Goal: Task Accomplishment & Management: Manage account settings

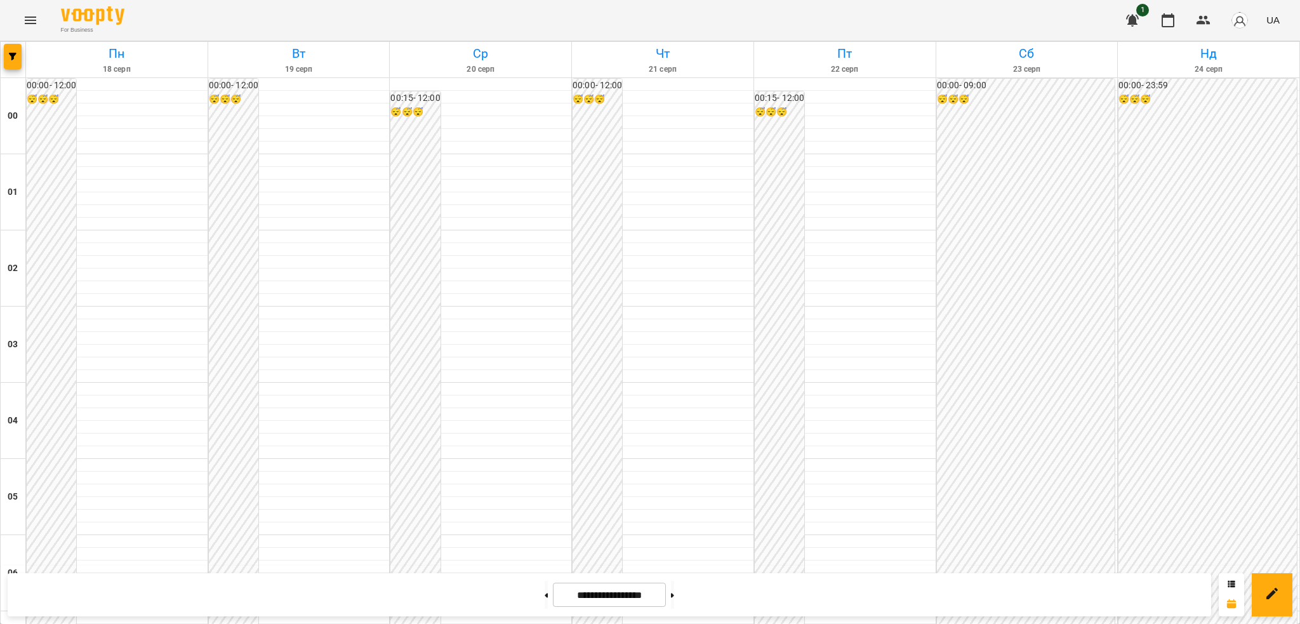
scroll to position [620, 0]
click at [544, 593] on button at bounding box center [545, 595] width 3 height 28
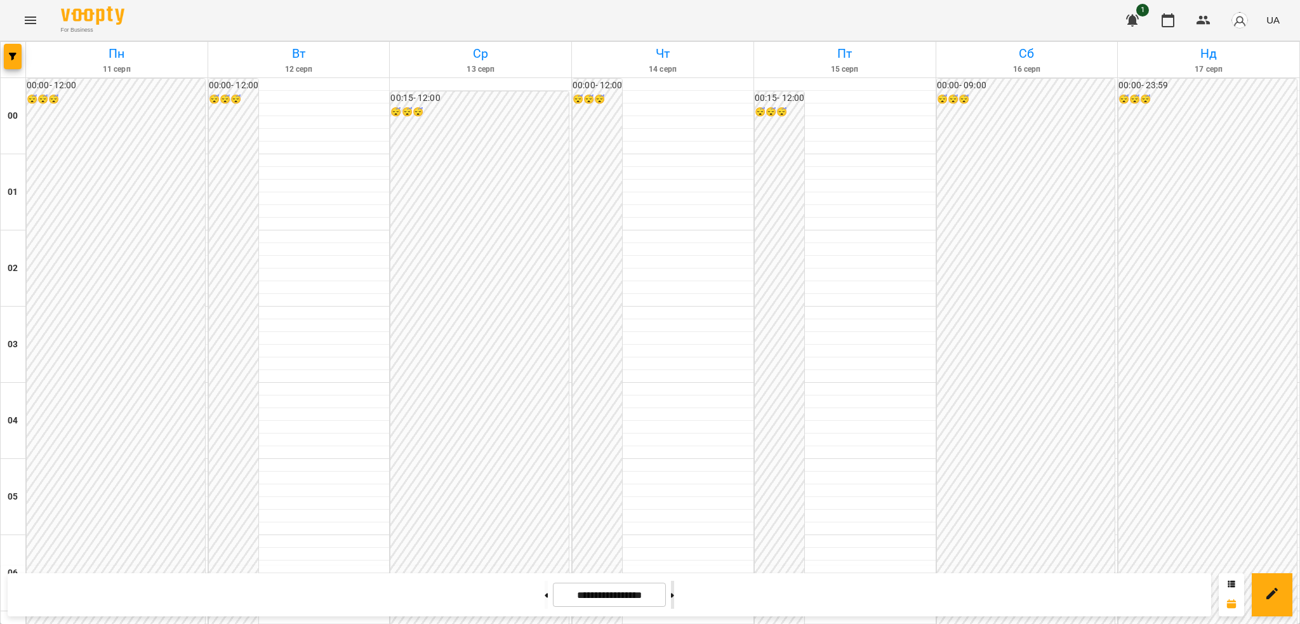
click at [674, 600] on button at bounding box center [672, 595] width 3 height 28
type input "**********"
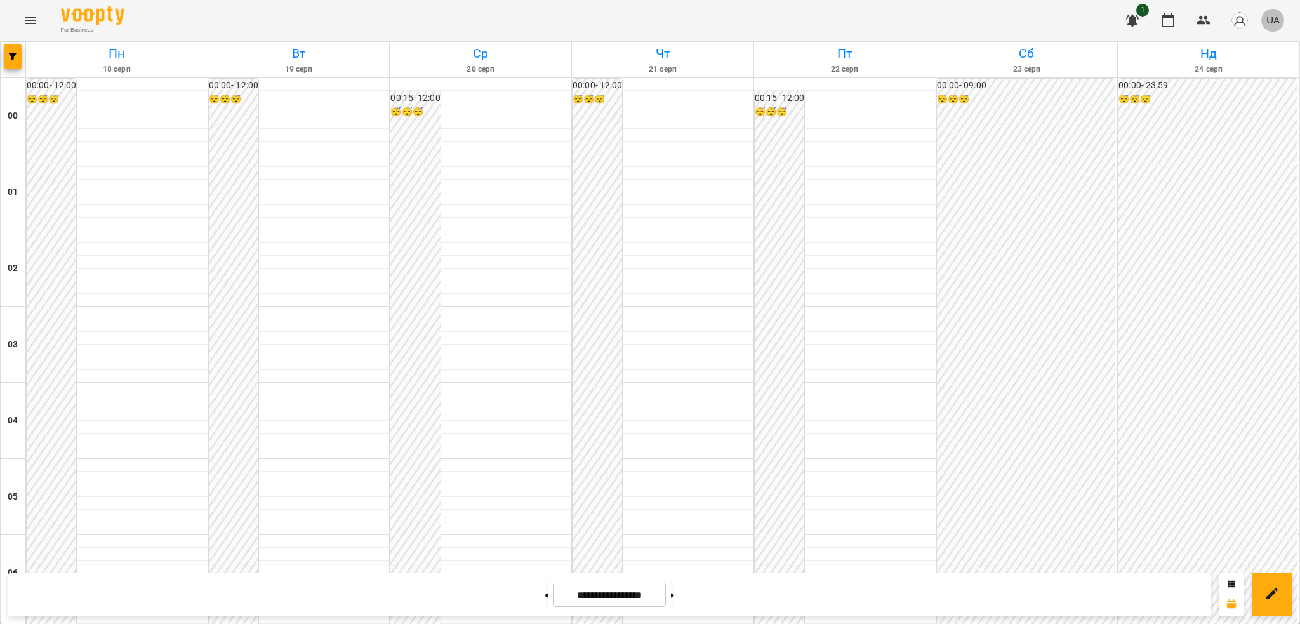
click at [1277, 20] on span "UA" at bounding box center [1272, 19] width 13 height 13
click at [1255, 95] on div "Русский" at bounding box center [1249, 94] width 65 height 23
click at [30, 29] on button "Menu" at bounding box center [30, 20] width 30 height 30
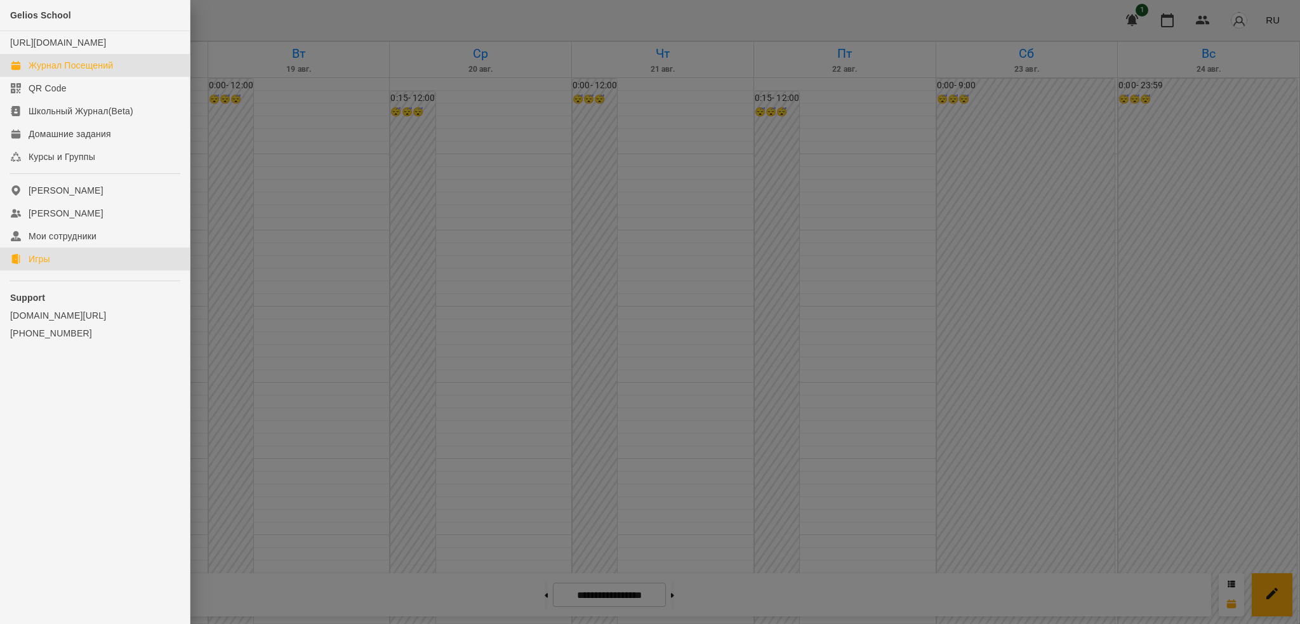
click at [27, 270] on link "Игры" at bounding box center [95, 258] width 190 height 23
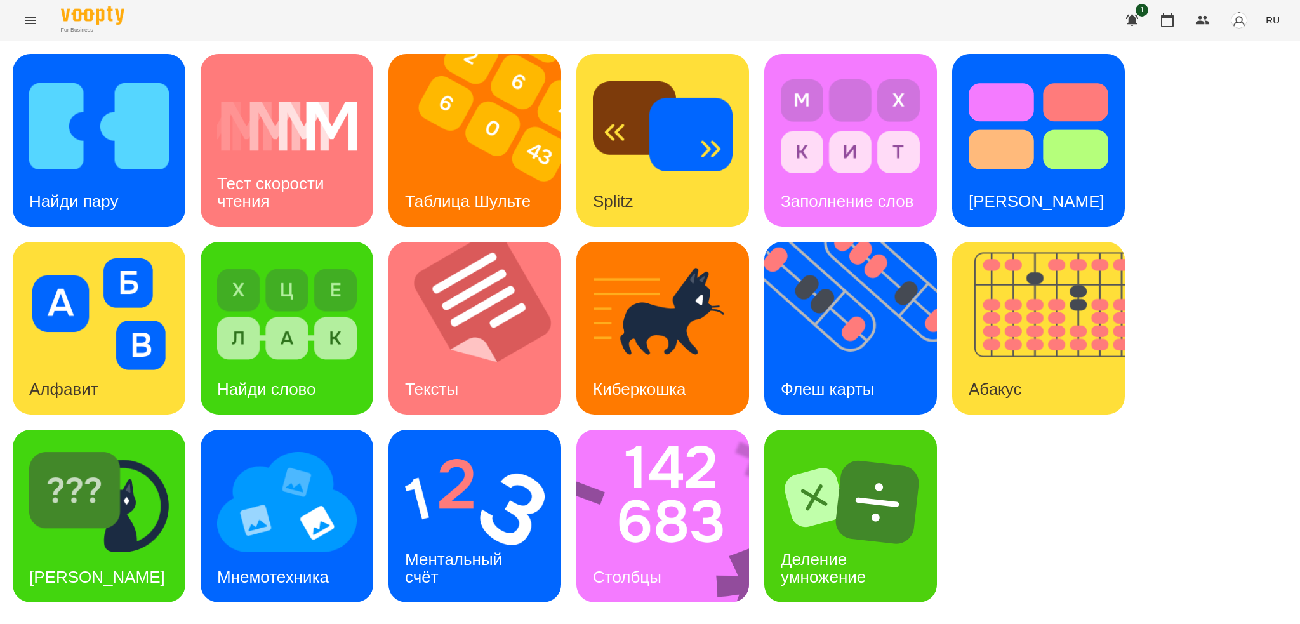
click at [30, 27] on icon "Menu" at bounding box center [30, 20] width 15 height 15
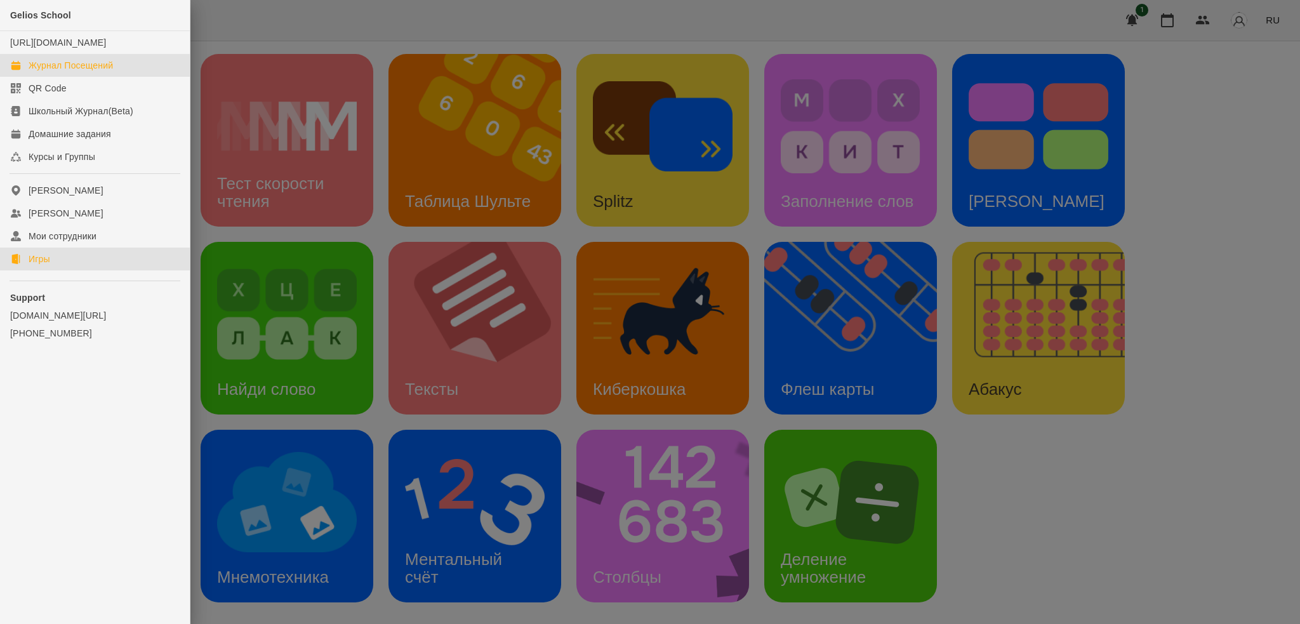
click at [67, 72] on div "Журнал Посещений" at bounding box center [71, 65] width 84 height 13
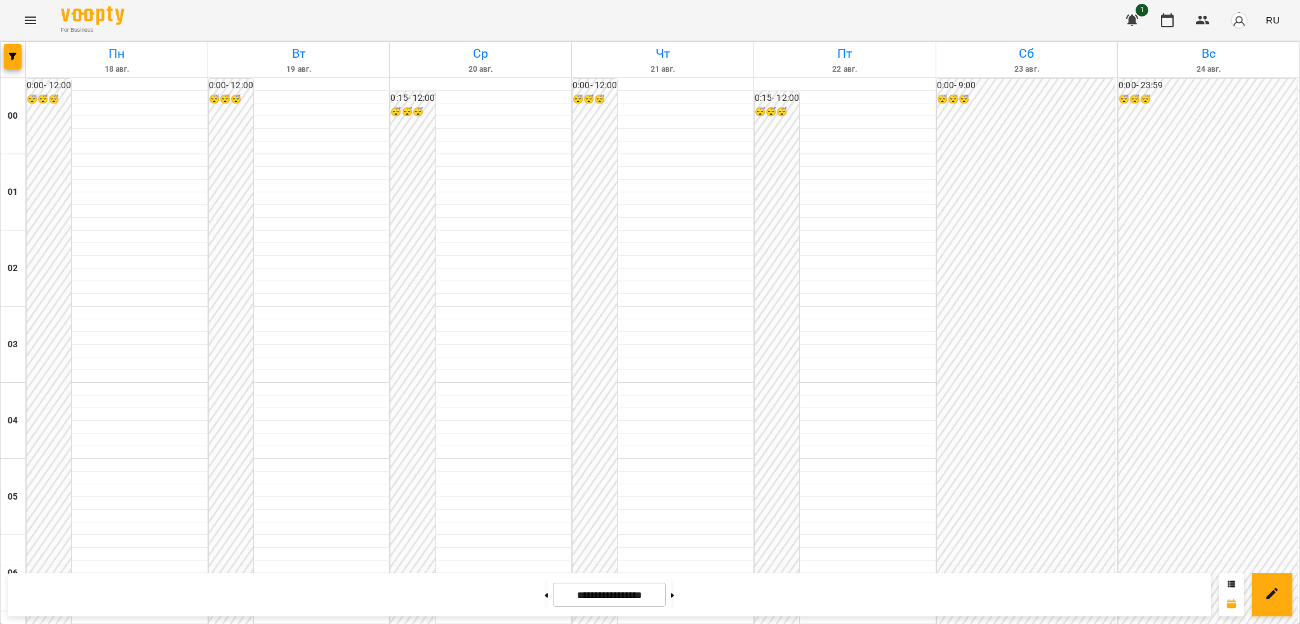
scroll to position [719, 0]
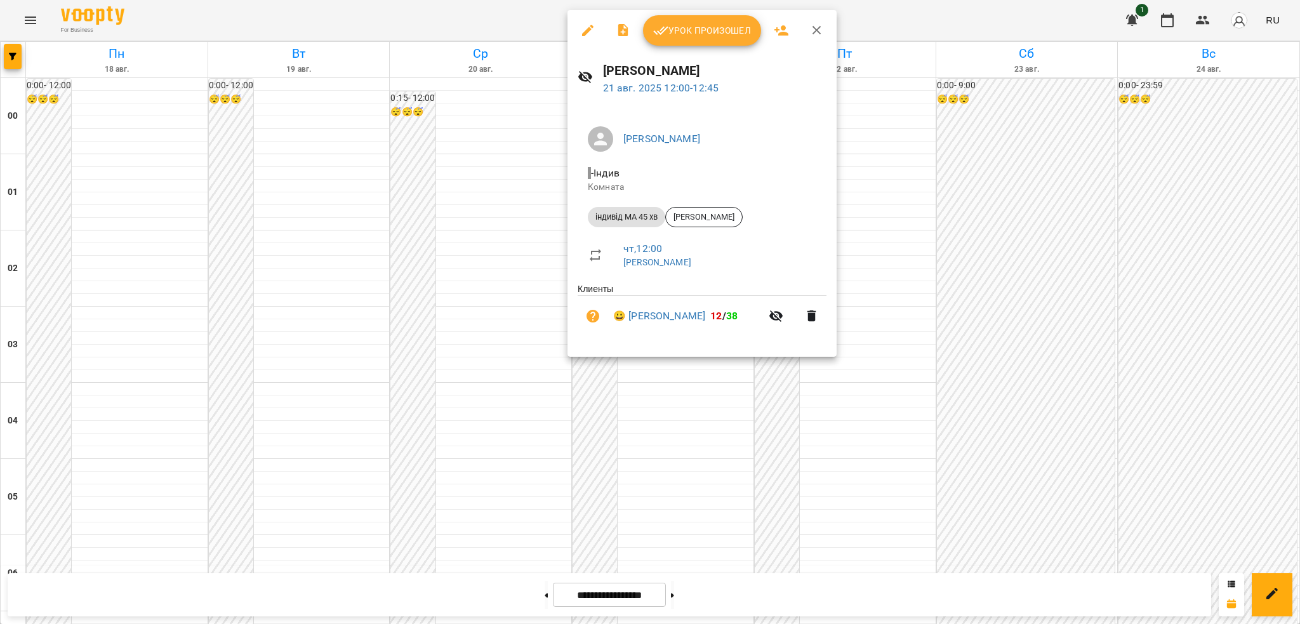
click at [585, 29] on icon "button" at bounding box center [587, 30] width 15 height 15
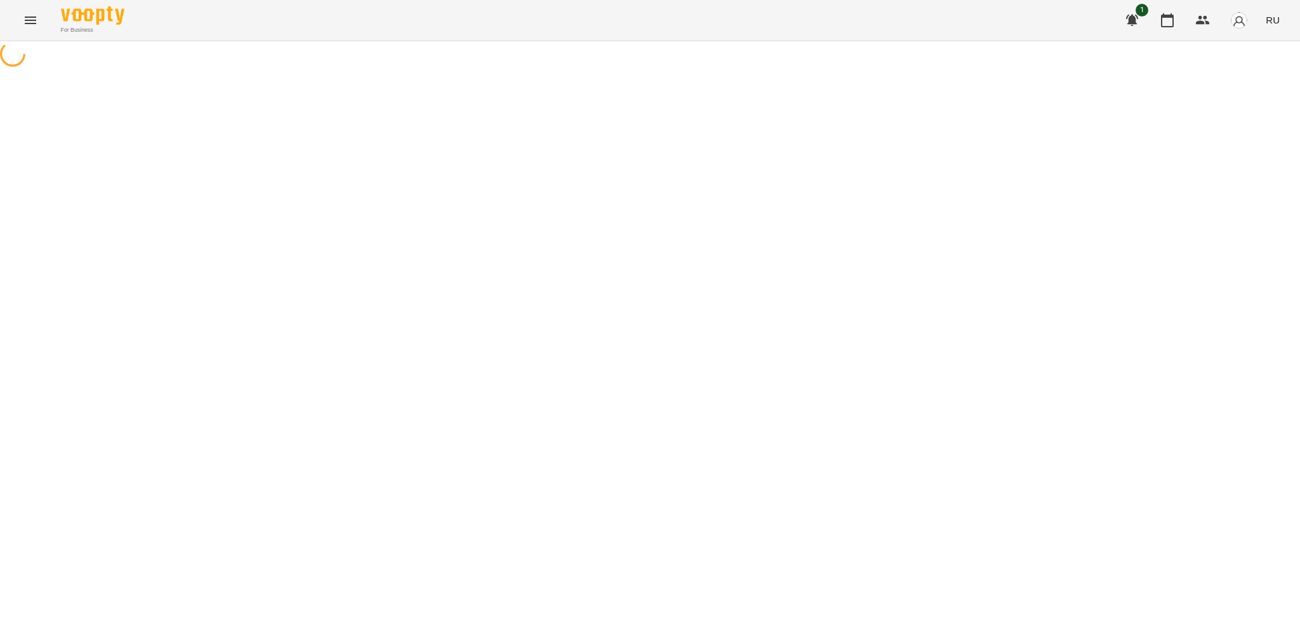
select select "**********"
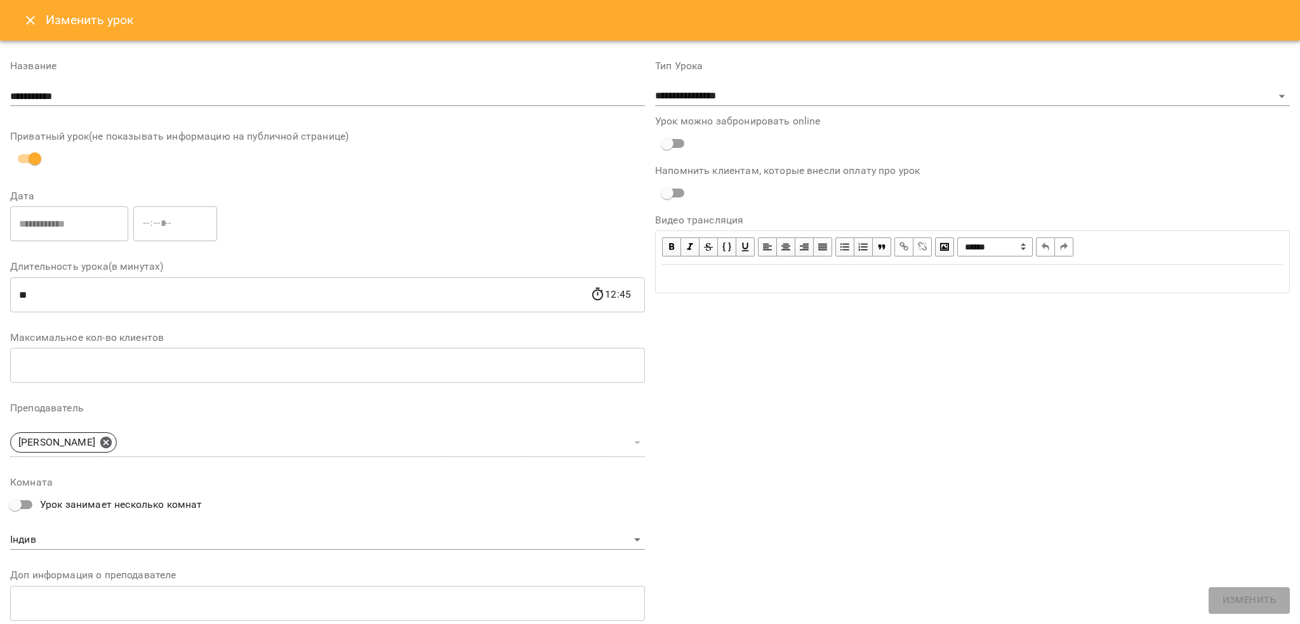
click at [34, 22] on icon "Close" at bounding box center [30, 20] width 15 height 15
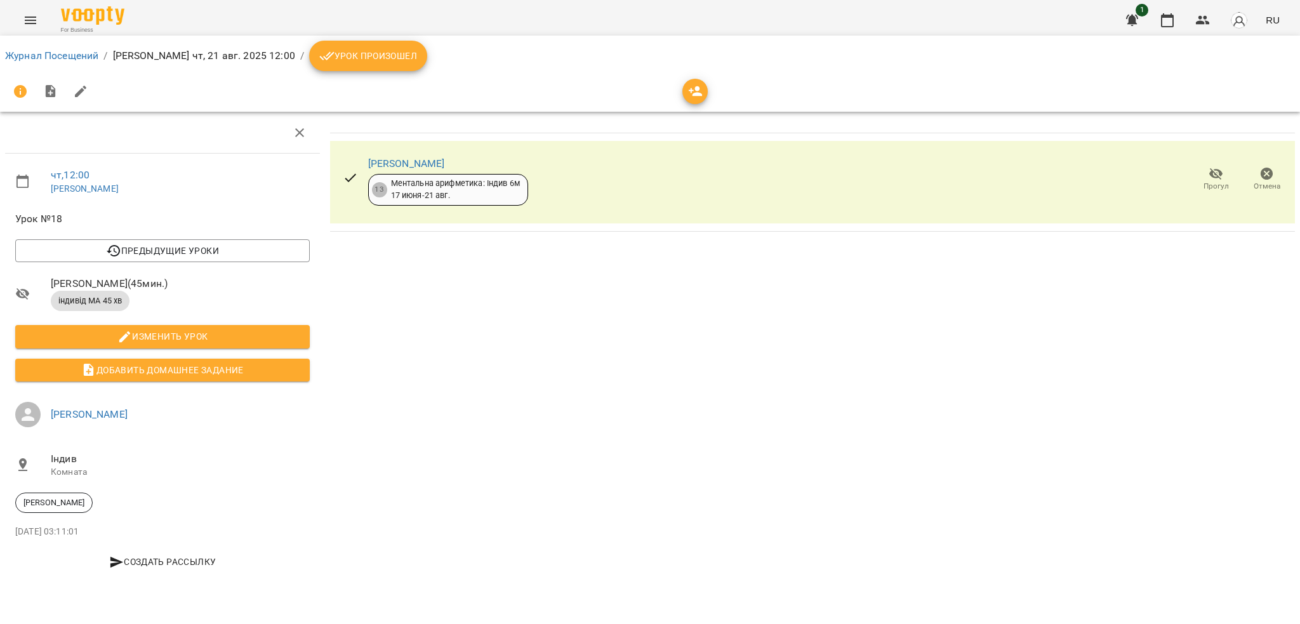
click at [353, 60] on span "Урок произошел" at bounding box center [368, 55] width 98 height 15
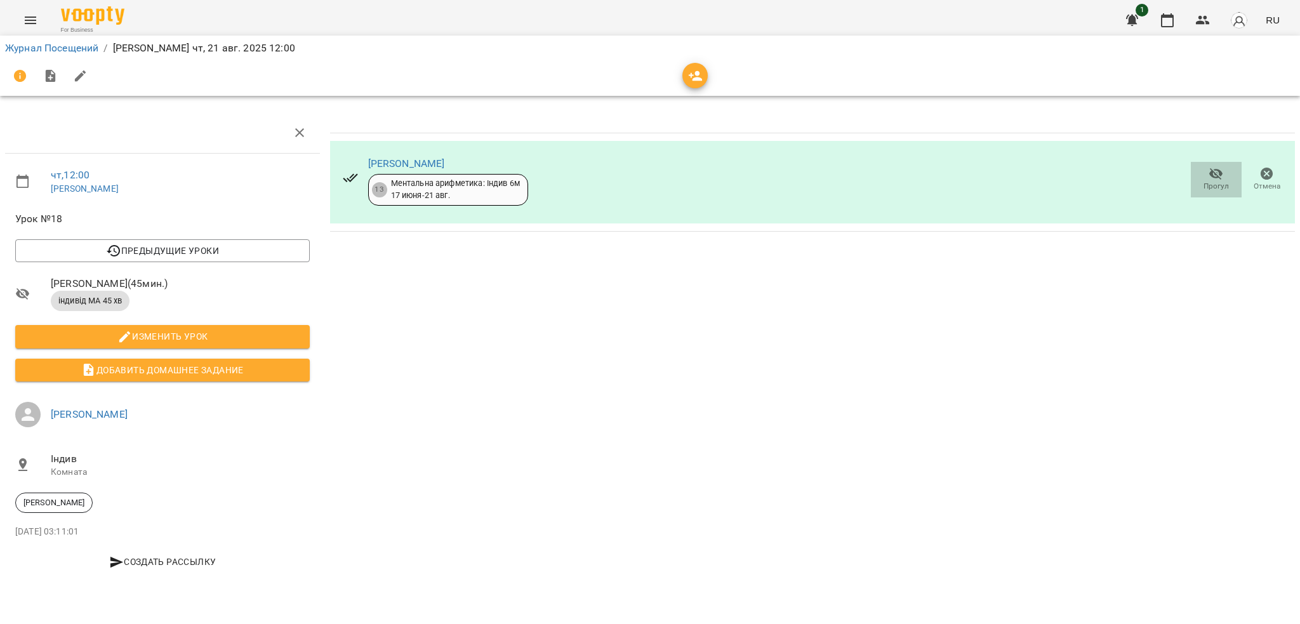
click at [1207, 175] on span "Прогул" at bounding box center [1216, 178] width 36 height 25
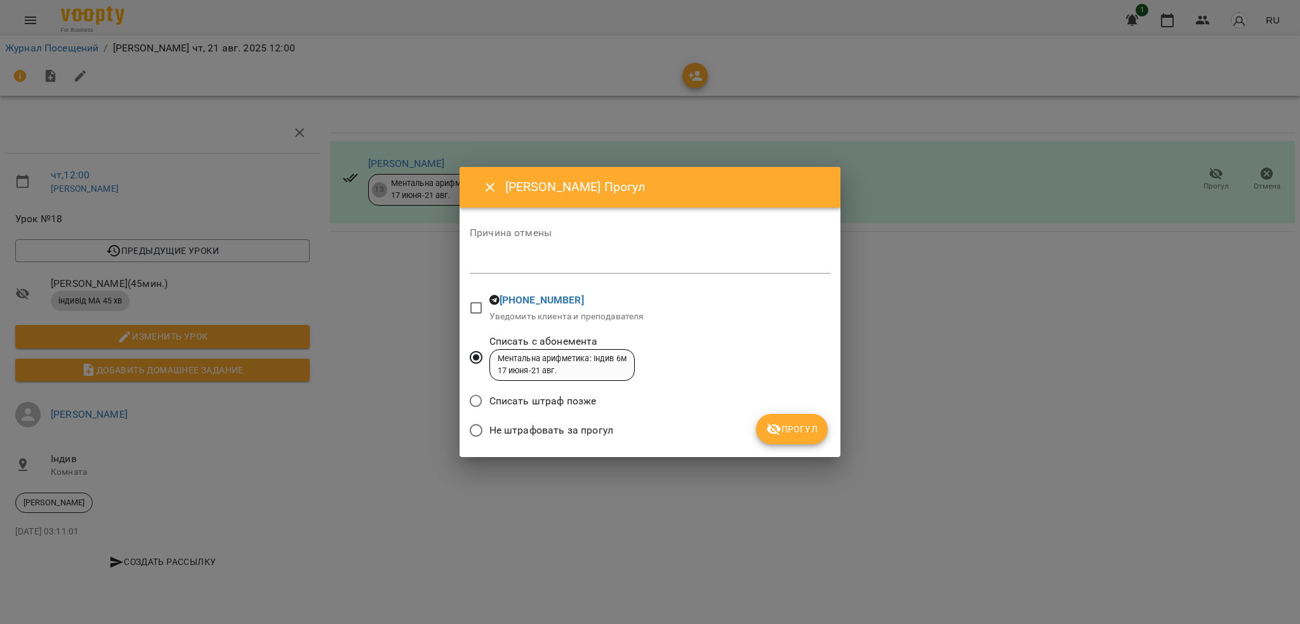
click at [522, 260] on textarea at bounding box center [650, 263] width 360 height 12
type textarea "**********"
click at [793, 428] on span "Прогул" at bounding box center [791, 428] width 51 height 15
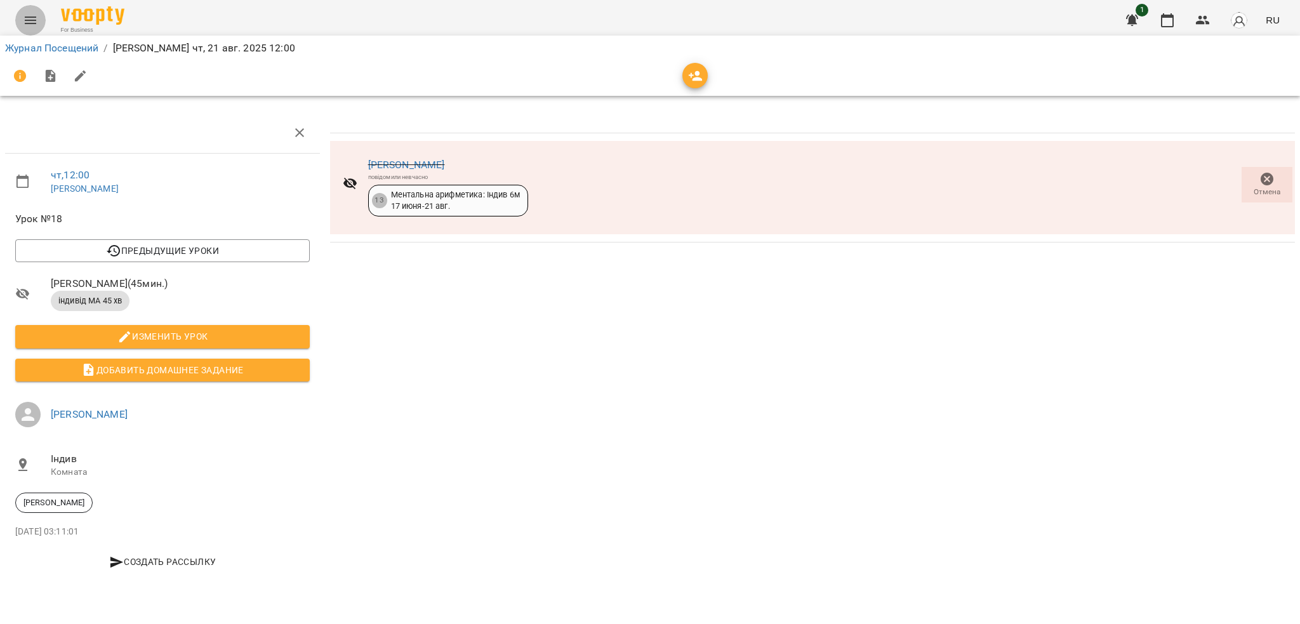
click at [35, 10] on button "Menu" at bounding box center [30, 20] width 30 height 30
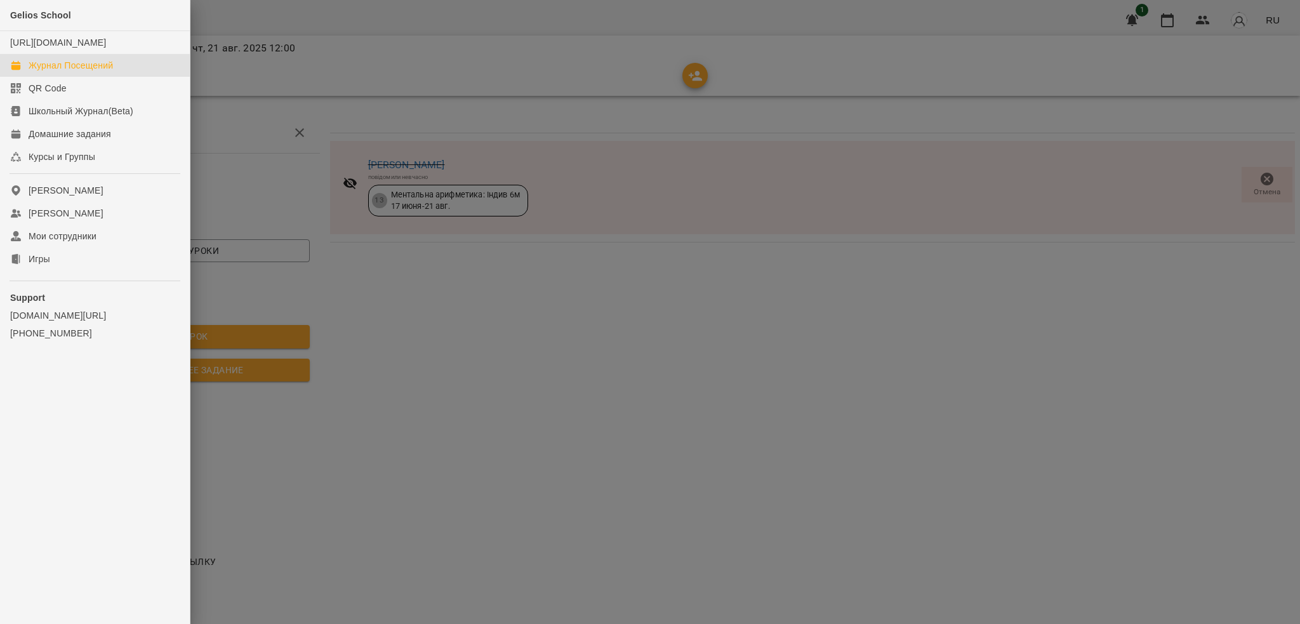
click at [76, 72] on div "Журнал Посещений" at bounding box center [71, 65] width 84 height 13
